Goal: Task Accomplishment & Management: Use online tool/utility

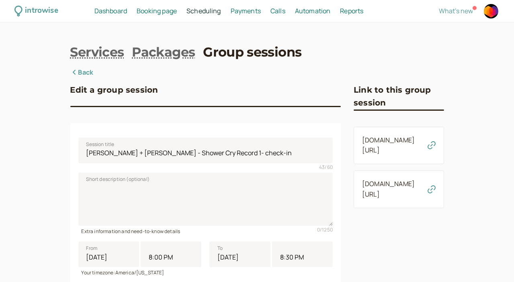
click at [127, 12] on span "Dashboard" at bounding box center [110, 10] width 33 height 9
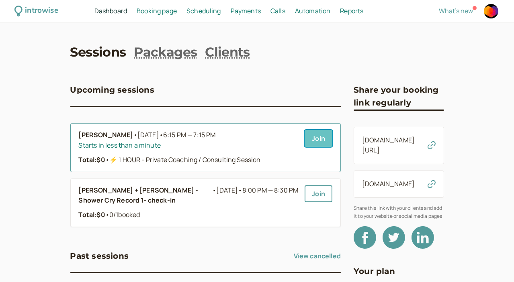
click at [305, 137] on link "Join" at bounding box center [319, 138] width 28 height 17
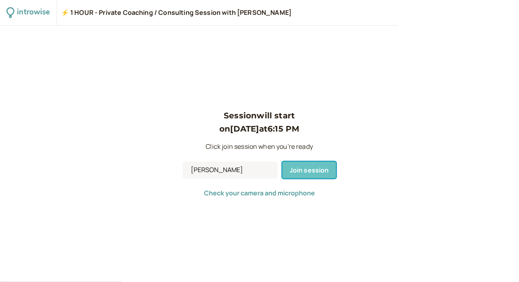
click at [291, 173] on span "Join session" at bounding box center [309, 170] width 39 height 9
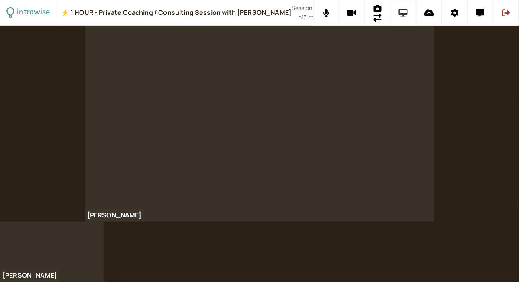
click at [398, 11] on button at bounding box center [404, 13] width 26 height 26
click at [507, 11] on icon at bounding box center [506, 13] width 8 height 8
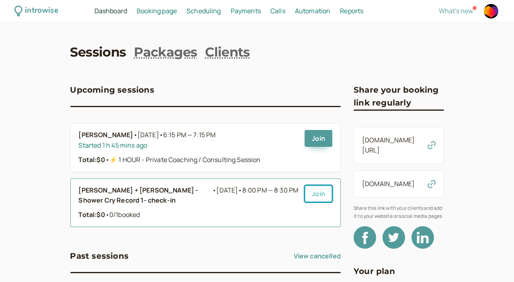
click at [305, 195] on link "Join" at bounding box center [319, 194] width 28 height 17
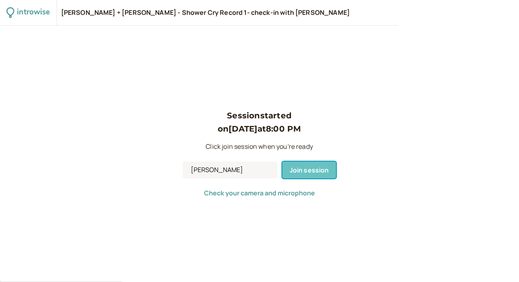
click at [302, 170] on span "Join session" at bounding box center [309, 170] width 39 height 9
